Goal: Task Accomplishment & Management: Manage account settings

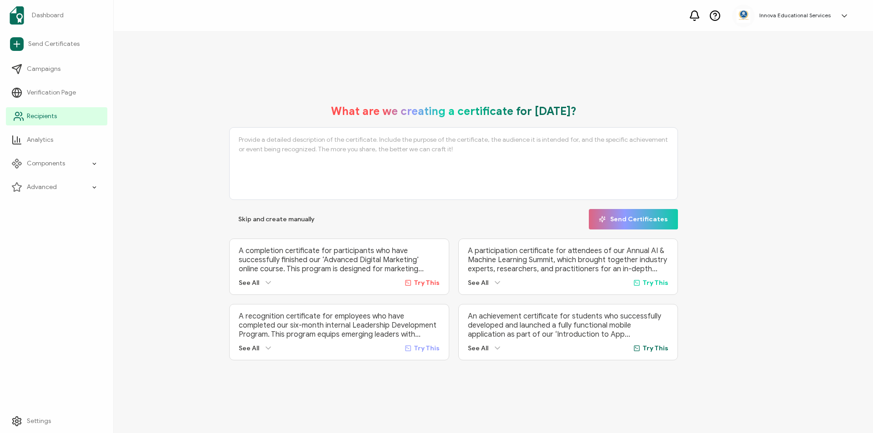
click at [26, 112] on link "Recipients" at bounding box center [56, 116] width 101 height 18
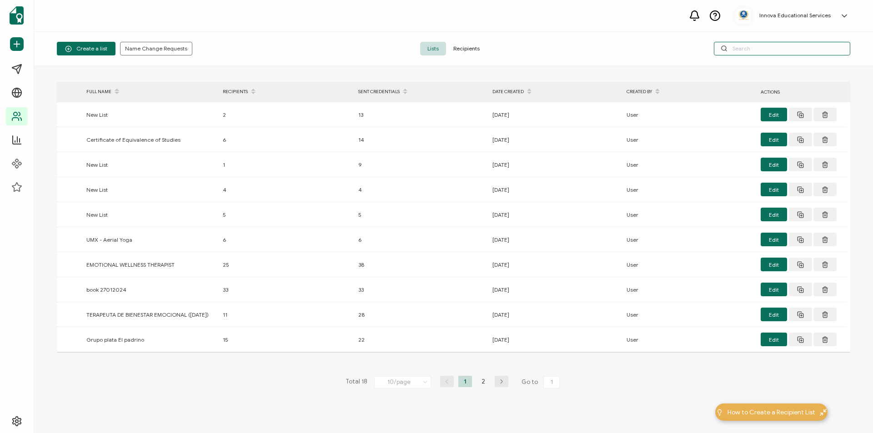
click at [733, 47] on input "text" at bounding box center [782, 49] width 136 height 14
paste input "[PERSON_NAME]"
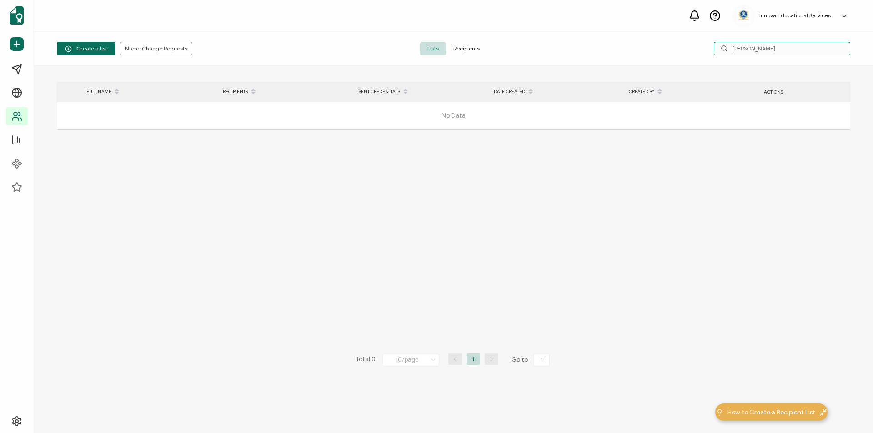
type input "[PERSON_NAME]"
click at [469, 50] on span "Recipients" at bounding box center [466, 49] width 41 height 14
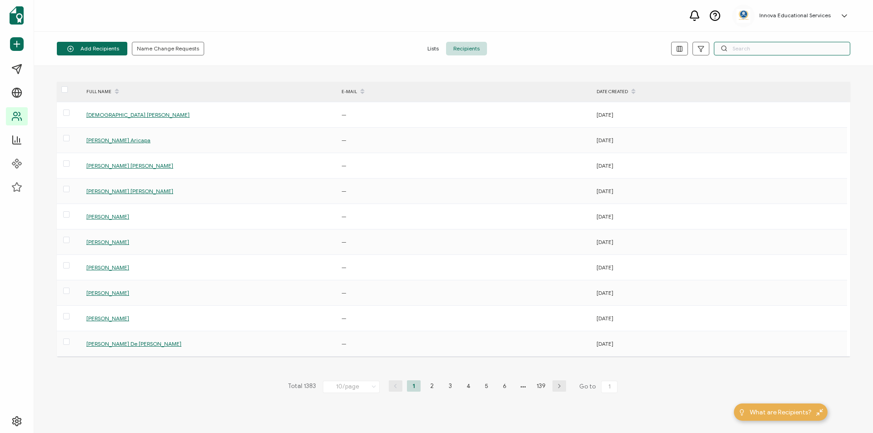
paste input "[PERSON_NAME]"
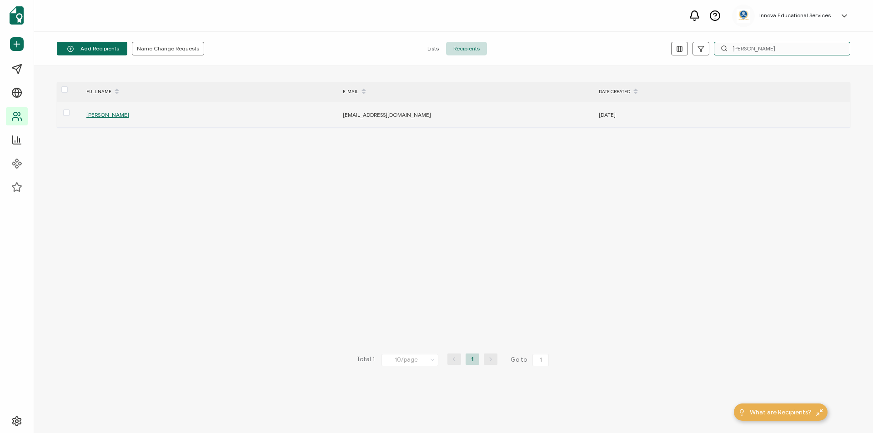
type input "[PERSON_NAME]"
click at [129, 116] on span "[PERSON_NAME]" at bounding box center [107, 114] width 43 height 7
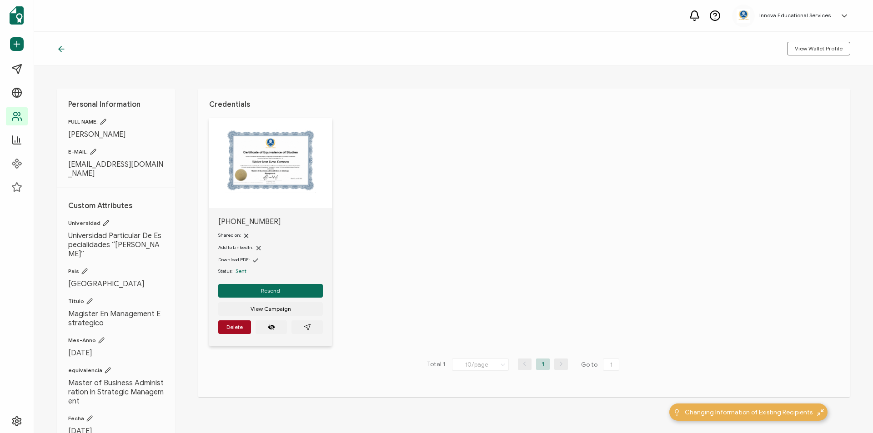
click at [276, 157] on img at bounding box center [271, 161] width 90 height 64
click at [308, 325] on icon "paper plane outline" at bounding box center [307, 327] width 6 height 6
click at [236, 325] on span "Delete" at bounding box center [234, 327] width 16 height 5
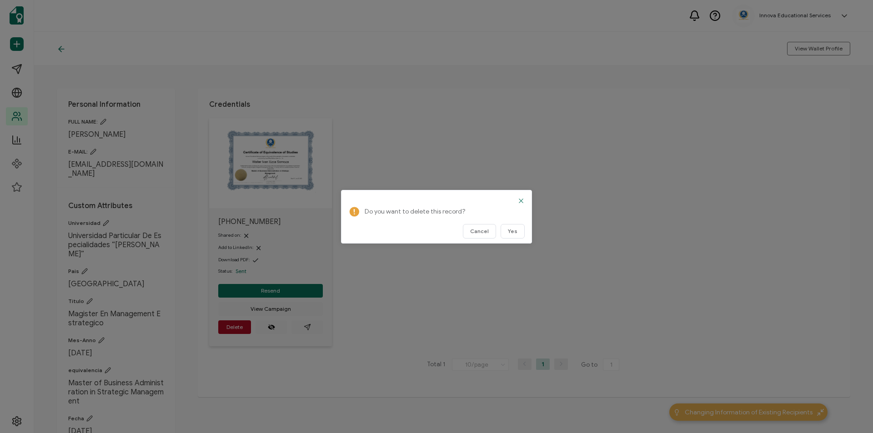
click at [522, 199] on icon "Close" at bounding box center [520, 200] width 7 height 7
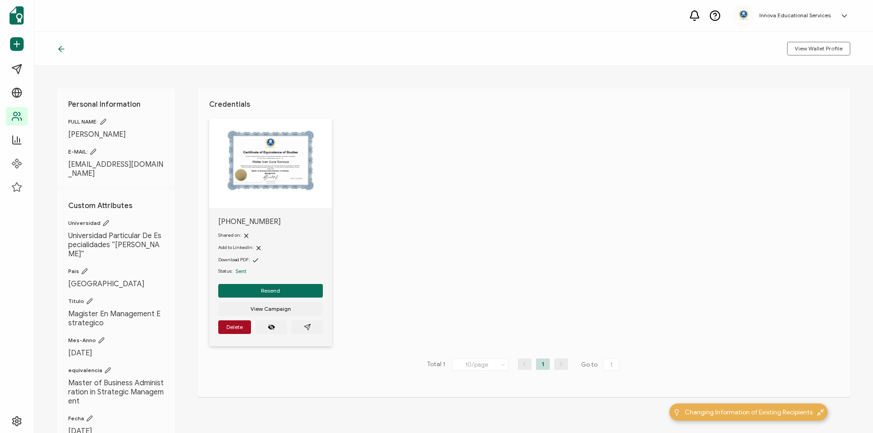
click at [60, 52] on icon at bounding box center [61, 49] width 9 height 9
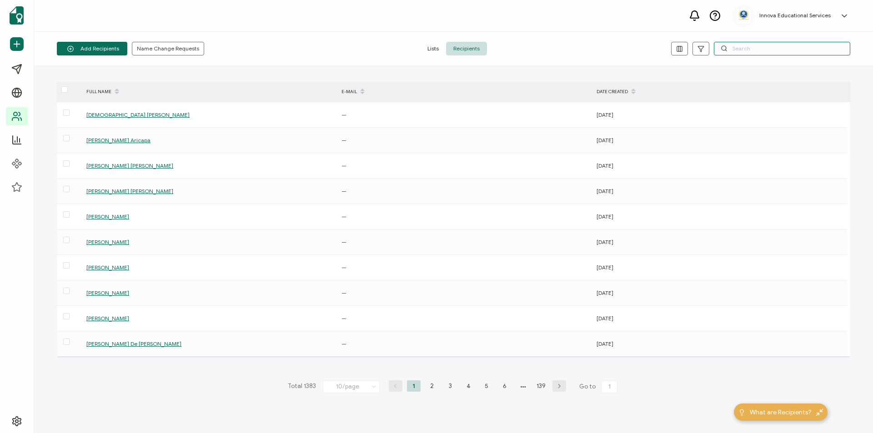
paste input "[PERSON_NAME] [PERSON_NAME]"
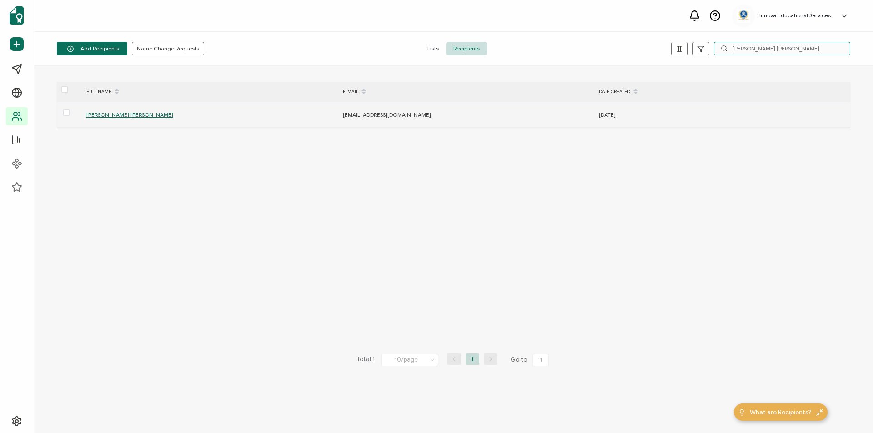
type input "[PERSON_NAME] [PERSON_NAME]"
click at [140, 119] on div "[PERSON_NAME] [PERSON_NAME]" at bounding box center [210, 115] width 256 height 10
click at [137, 116] on span "[PERSON_NAME] [PERSON_NAME]" at bounding box center [129, 114] width 87 height 7
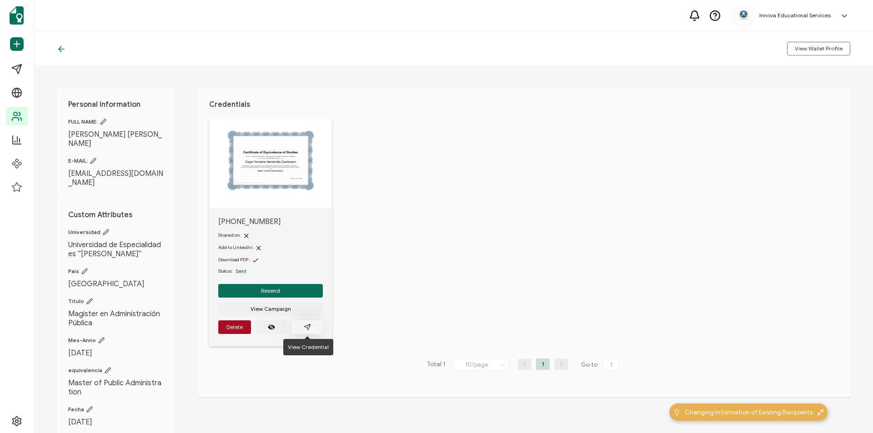
click at [306, 329] on icon "paper plane outline" at bounding box center [307, 327] width 7 height 7
